Goal: Transaction & Acquisition: Register for event/course

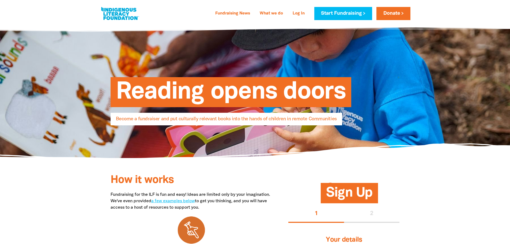
select select "AU"
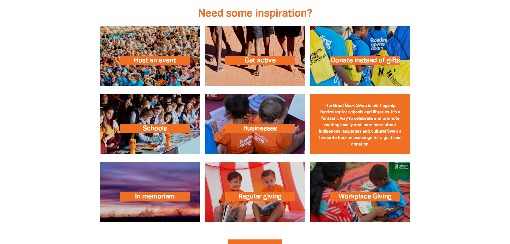
scroll to position [750, 0]
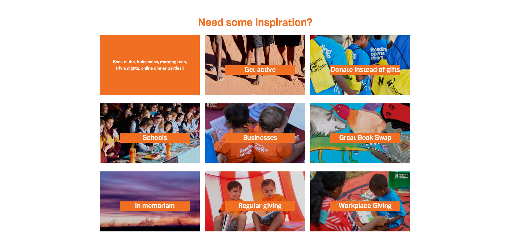
click at [163, 68] on link at bounding box center [150, 65] width 100 height 60
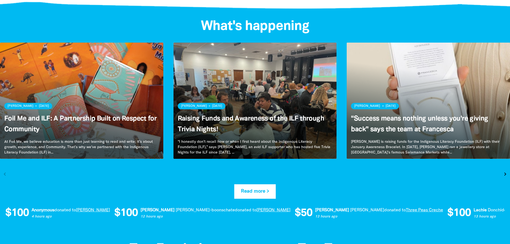
scroll to position [1018, 0]
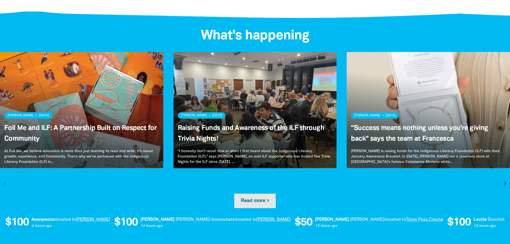
click at [256, 203] on link "Read more >" at bounding box center [255, 201] width 42 height 14
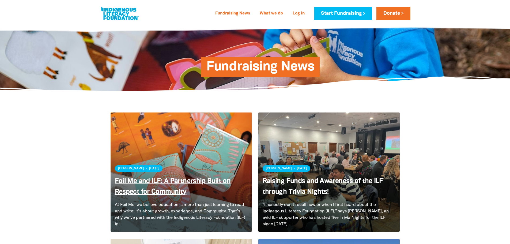
click at [182, 180] on link "Foil Me and ILF: A Partnership Built on Respect for Community" at bounding box center [173, 186] width 116 height 17
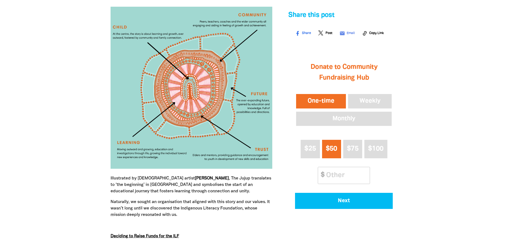
scroll to position [161, 0]
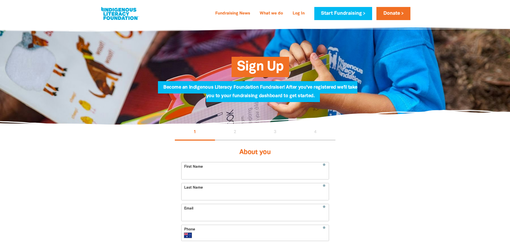
select select "AU"
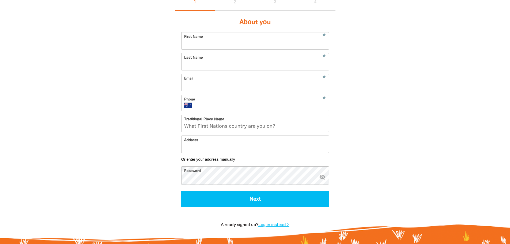
scroll to position [27, 0]
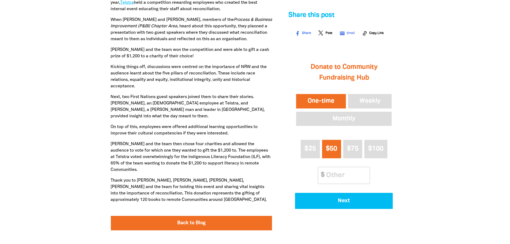
scroll to position [268, 0]
